Goal: Contribute content: Contribute content

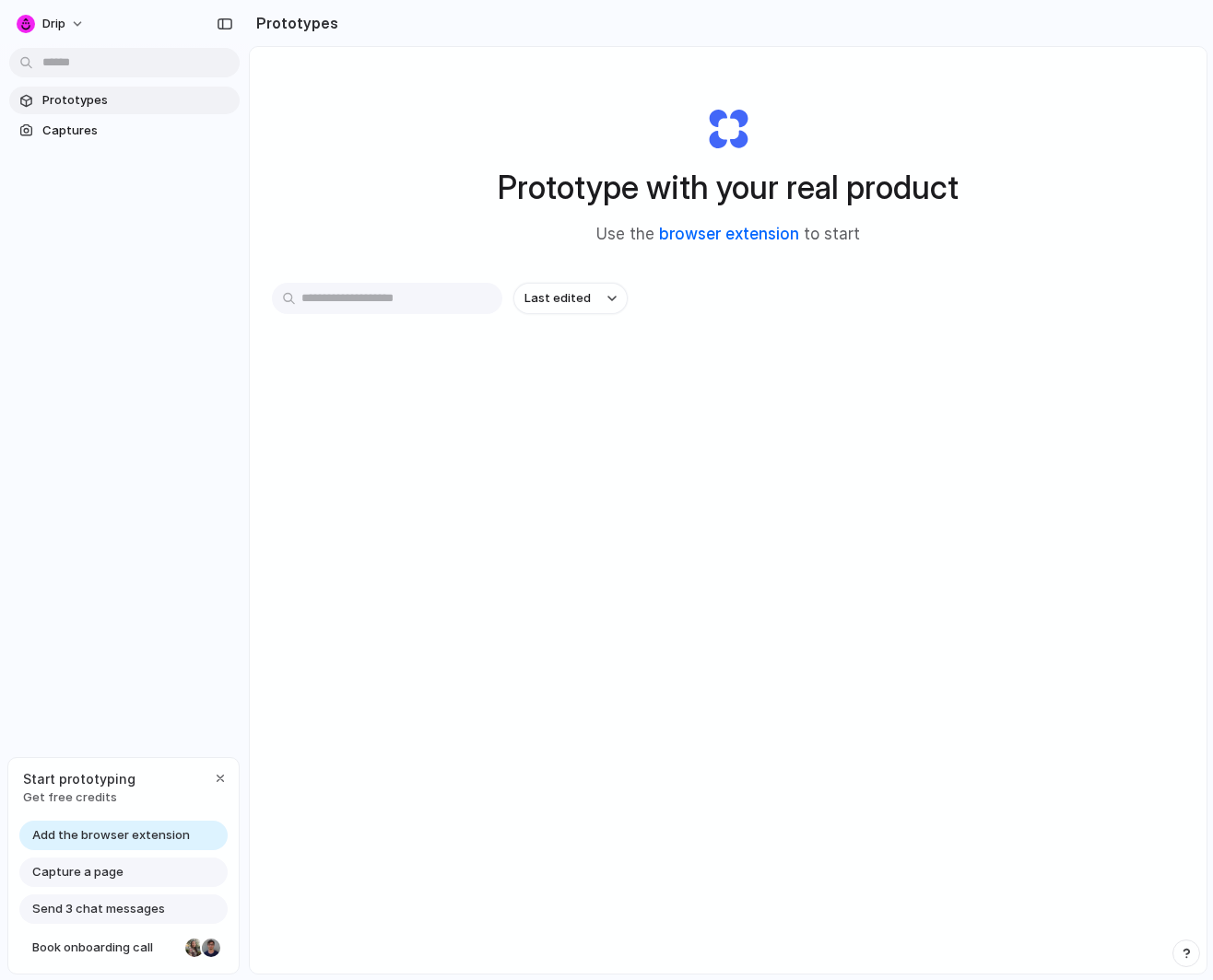
click at [740, 233] on link "browser extension" at bounding box center [728, 234] width 140 height 19
click at [71, 130] on span "Captures" at bounding box center [137, 131] width 190 height 19
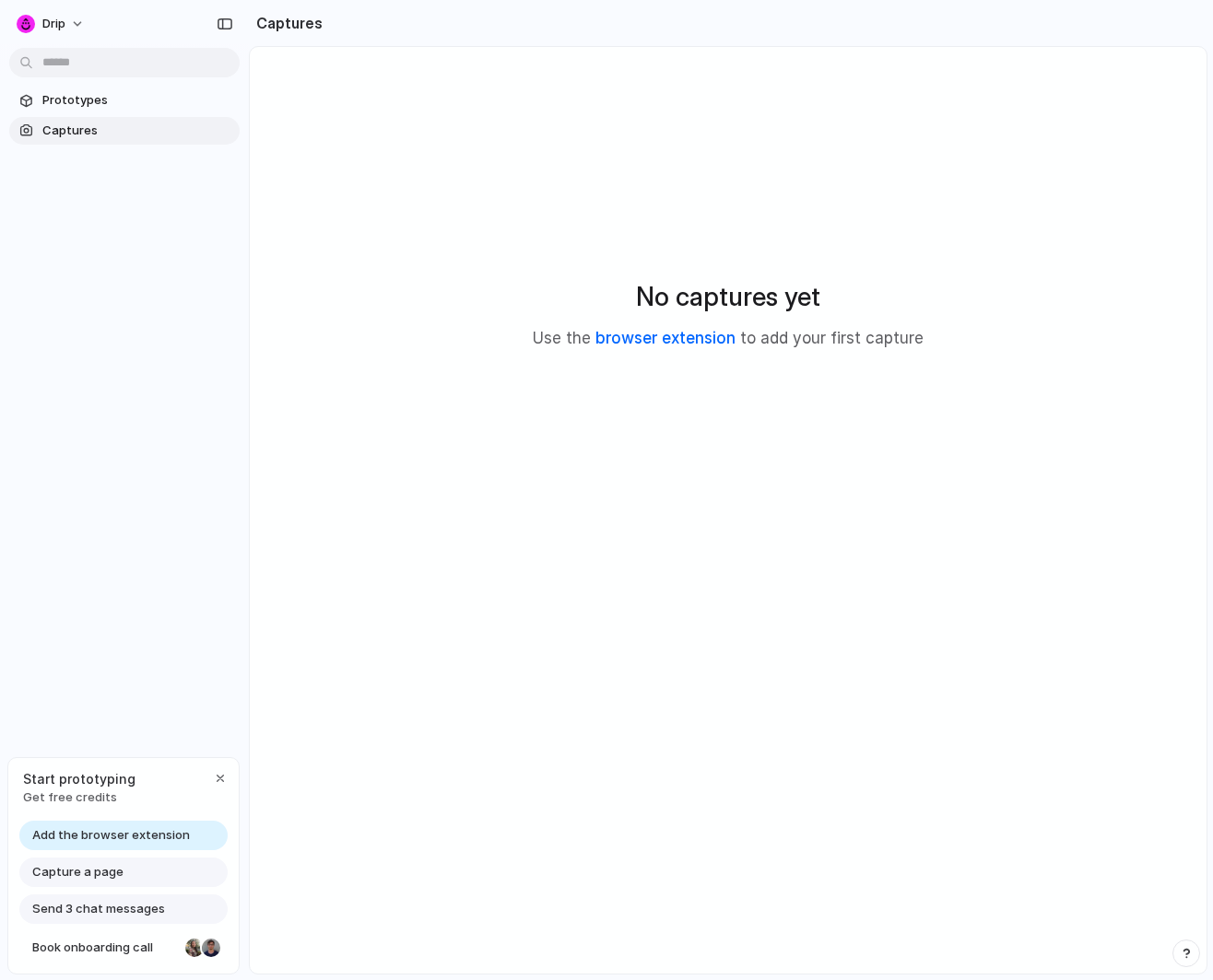
click at [671, 342] on link "browser extension" at bounding box center [665, 338] width 140 height 19
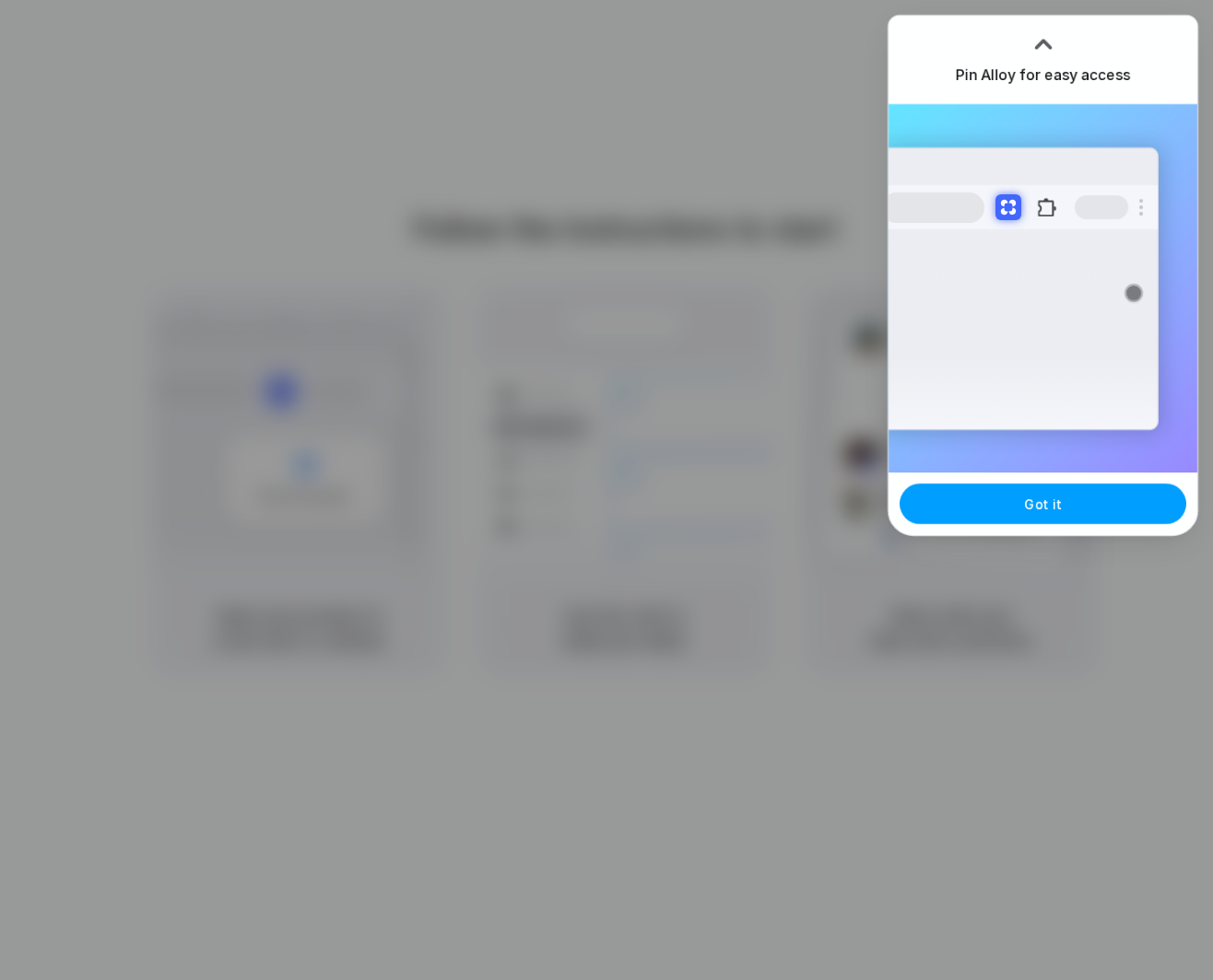
click at [1080, 515] on button "Got it" at bounding box center [1042, 504] width 287 height 41
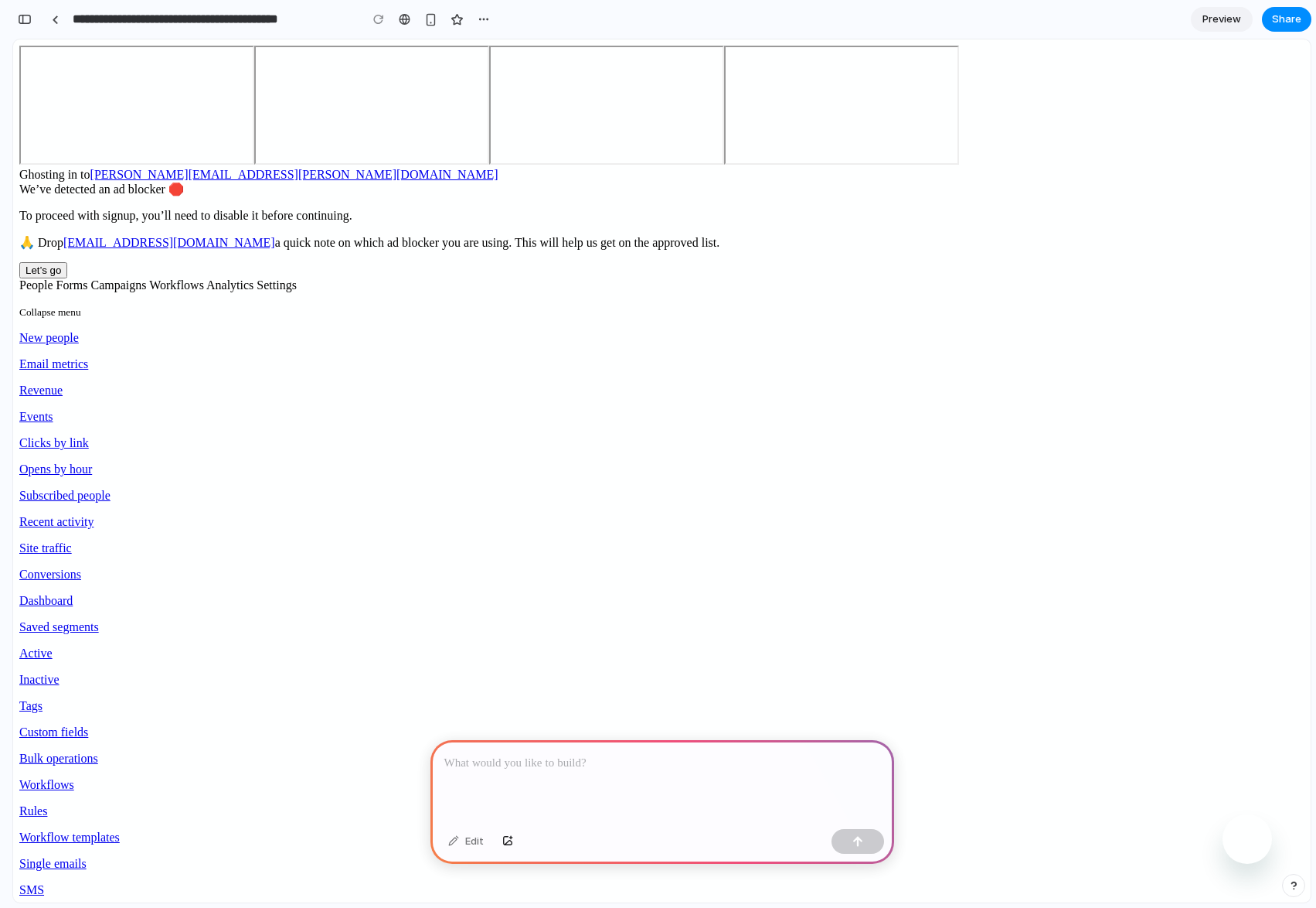
scroll to position [17, 0]
click at [478, 765] on p at bounding box center [662, 763] width 436 height 19
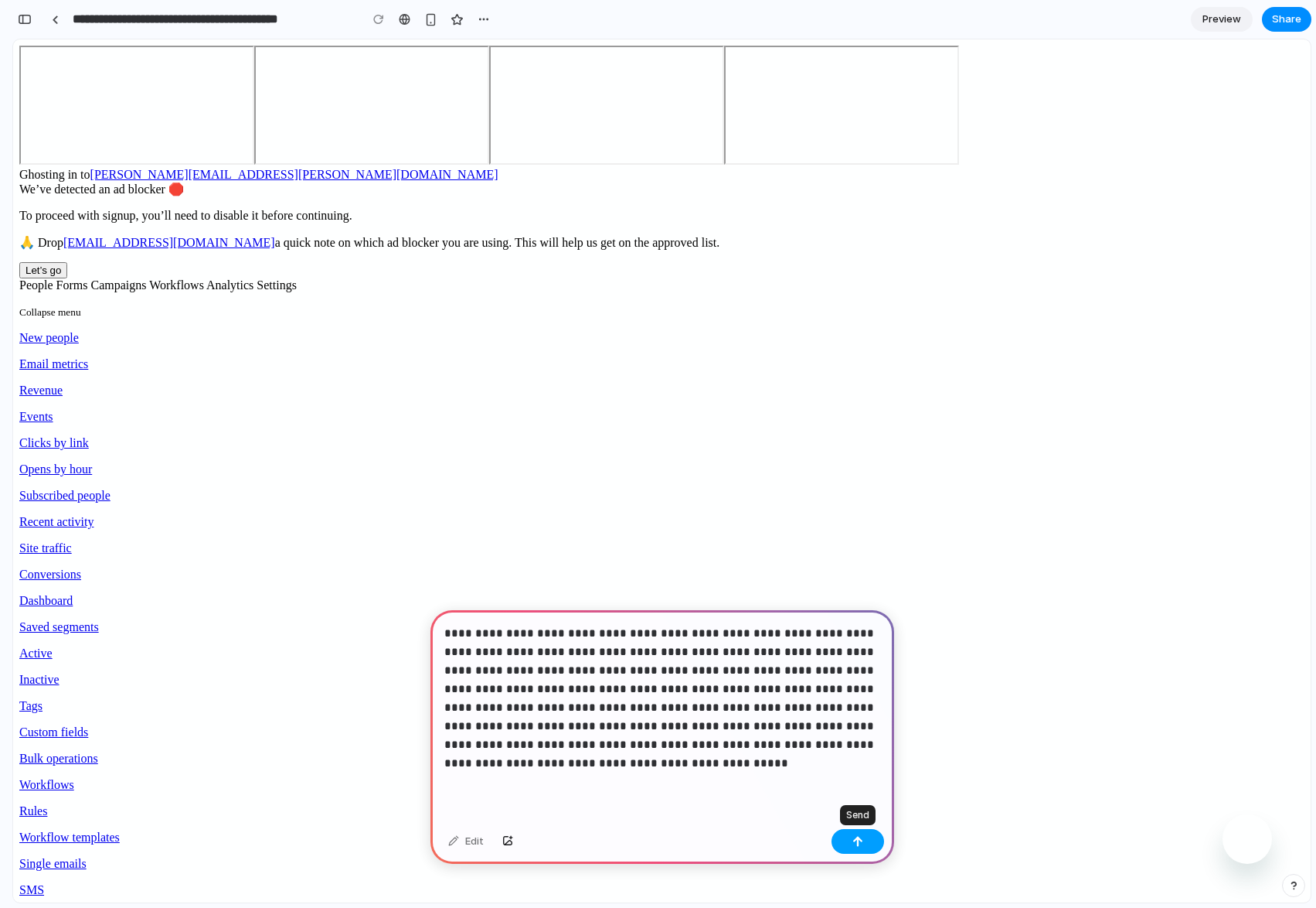
click at [859, 838] on div "button" at bounding box center [858, 841] width 11 height 11
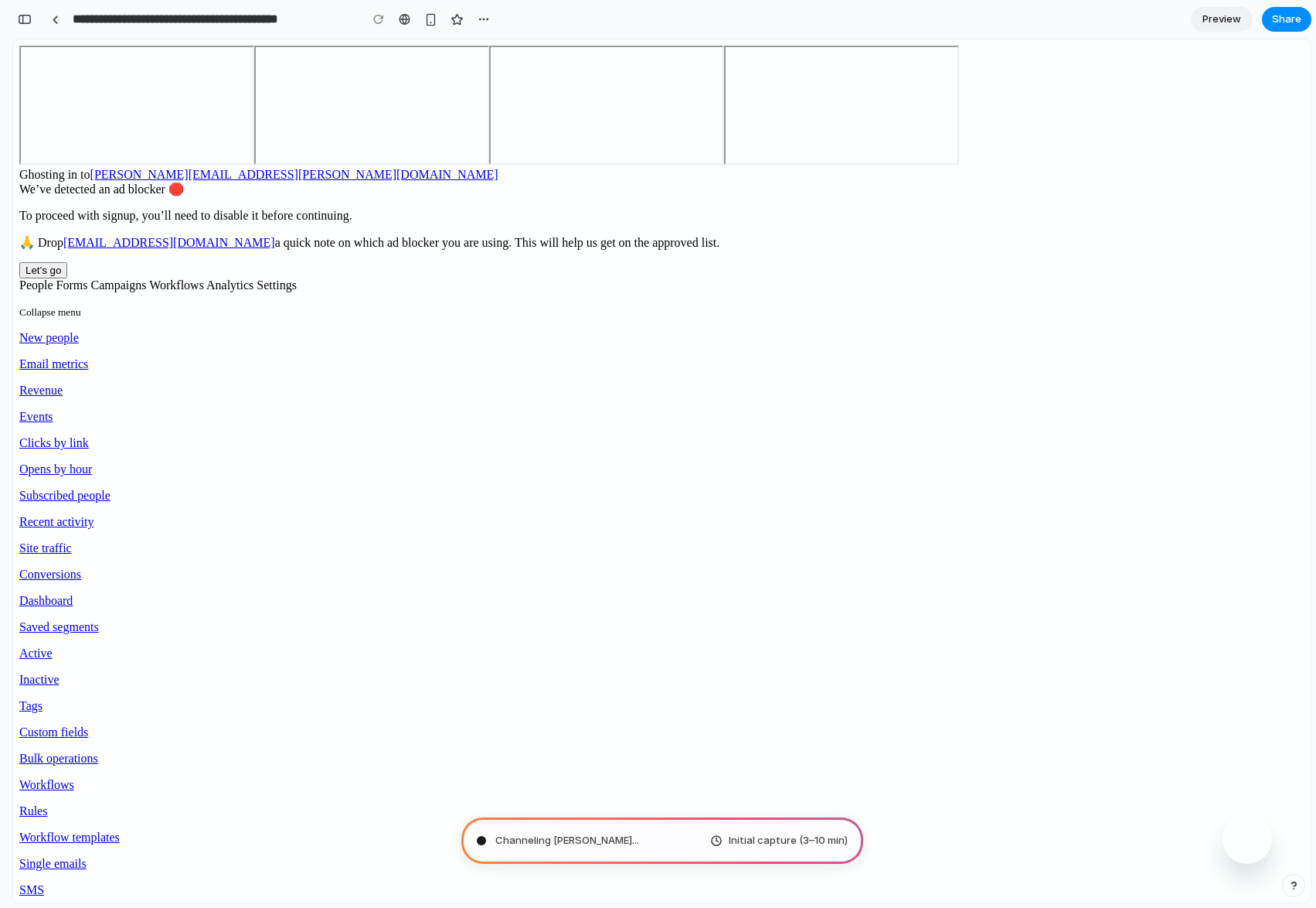
type input "**********"
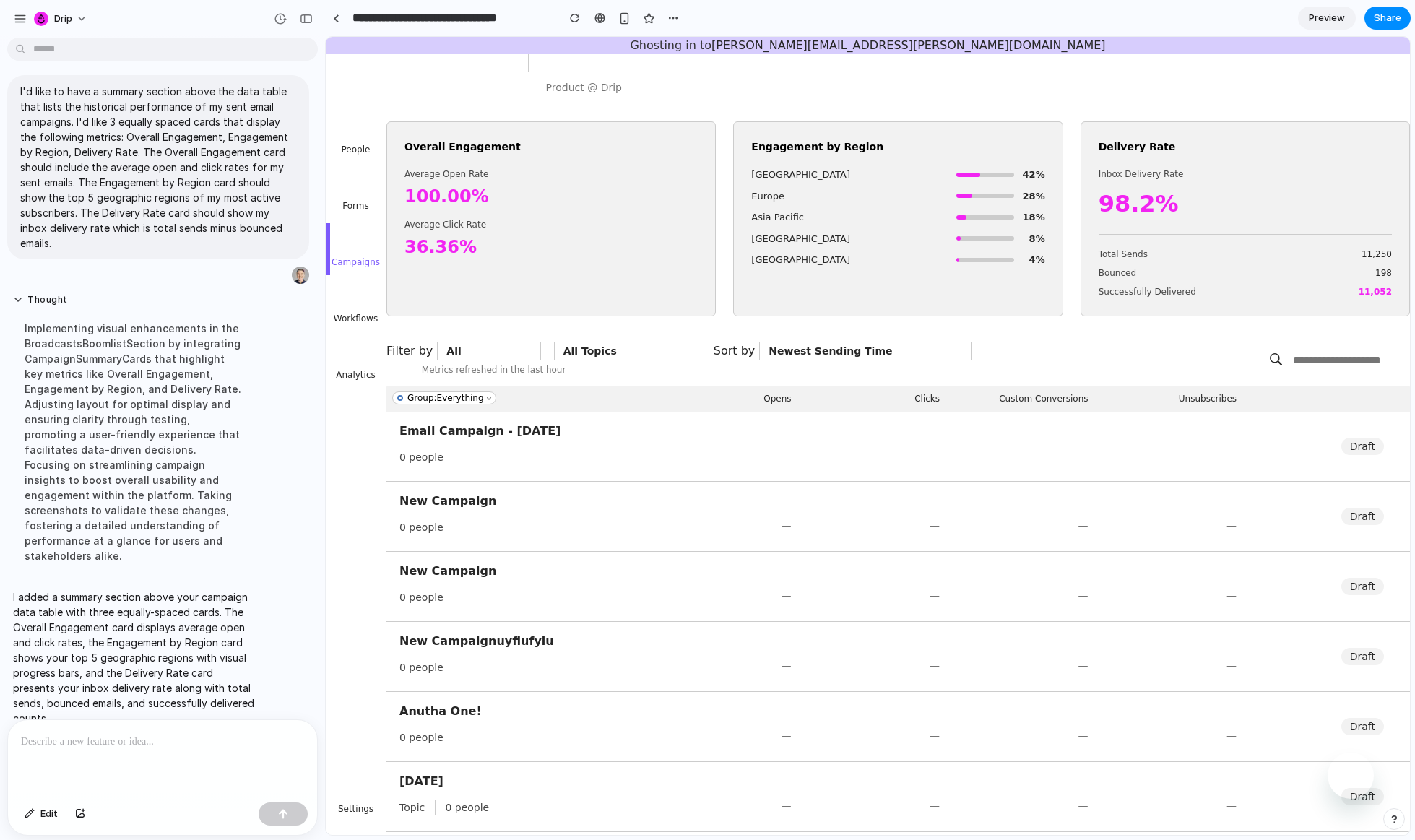
scroll to position [17, 0]
click at [98, 748] on p at bounding box center [163, 742] width 283 height 17
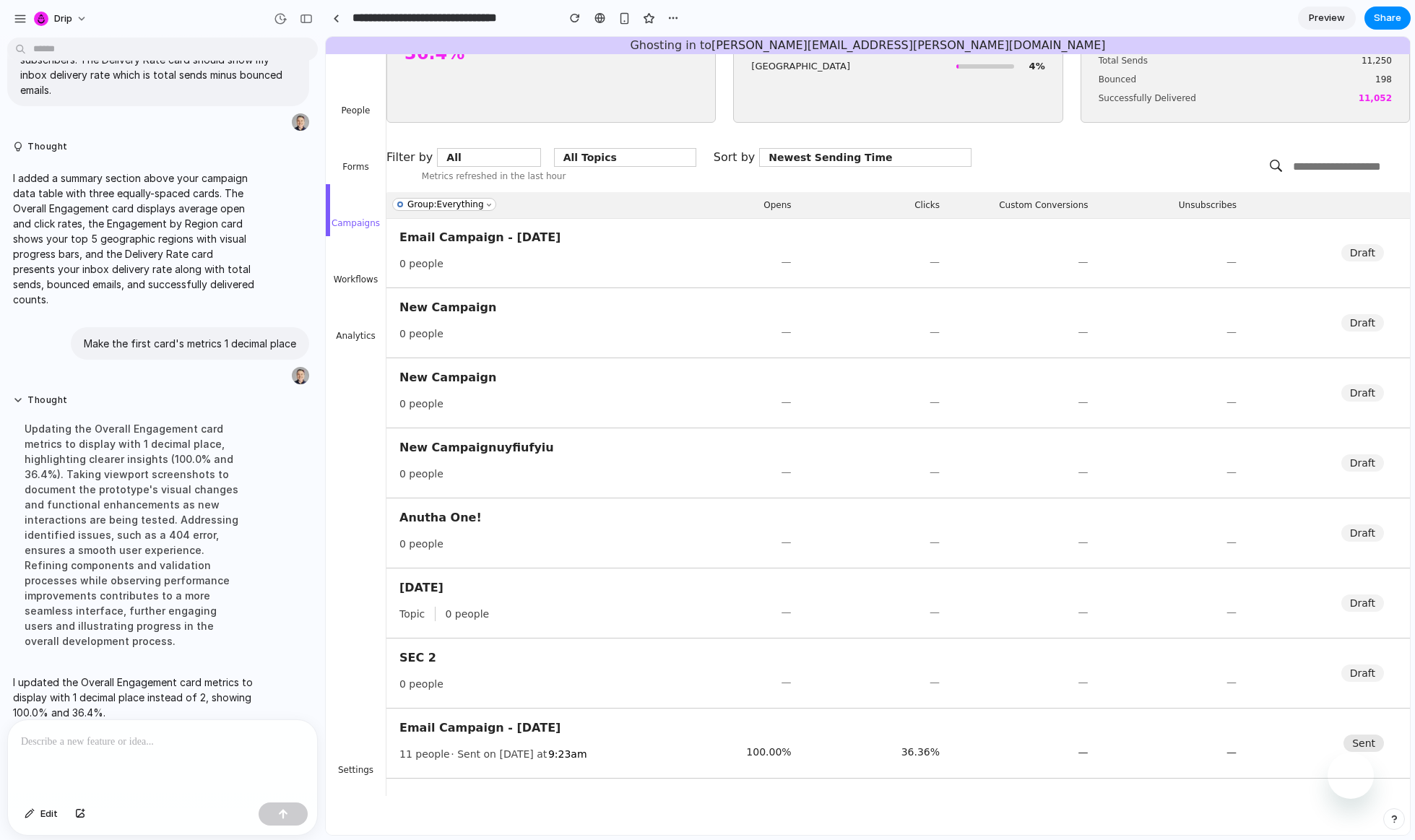
scroll to position [0, 0]
